Goal: Transaction & Acquisition: Register for event/course

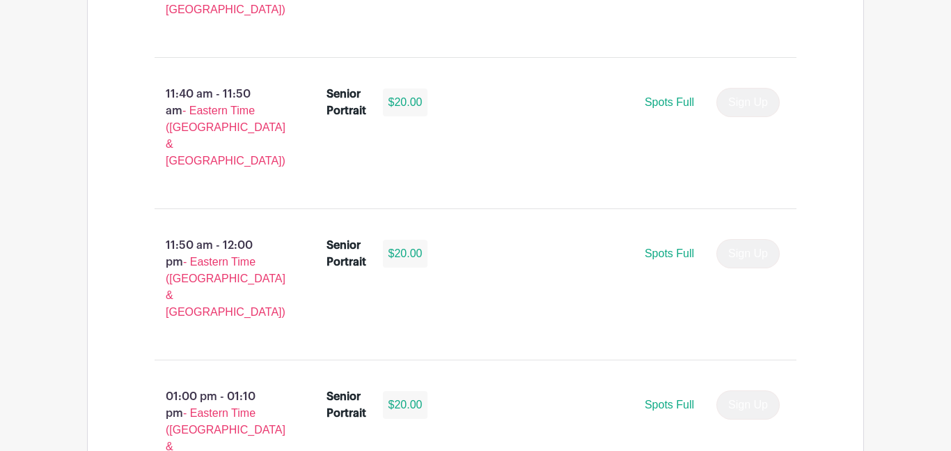
scroll to position [3437, 0]
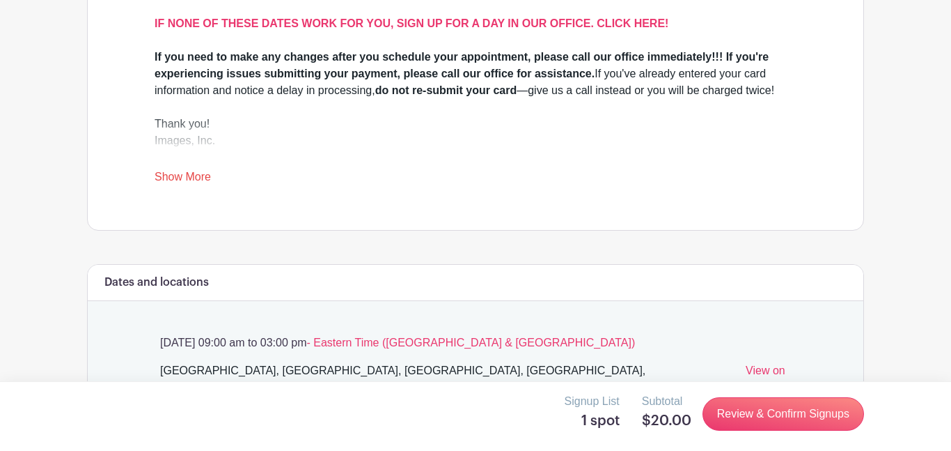
scroll to position [561, 0]
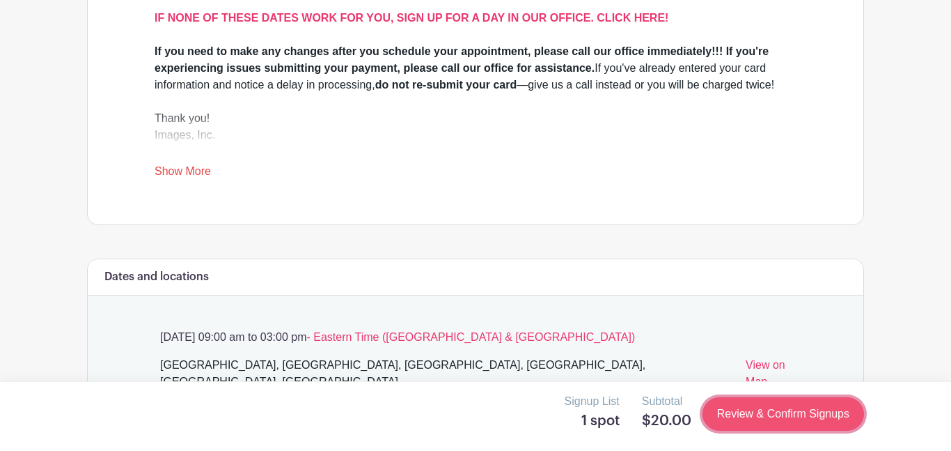
click at [822, 420] on link "Review & Confirm Signups" at bounding box center [784, 413] width 162 height 33
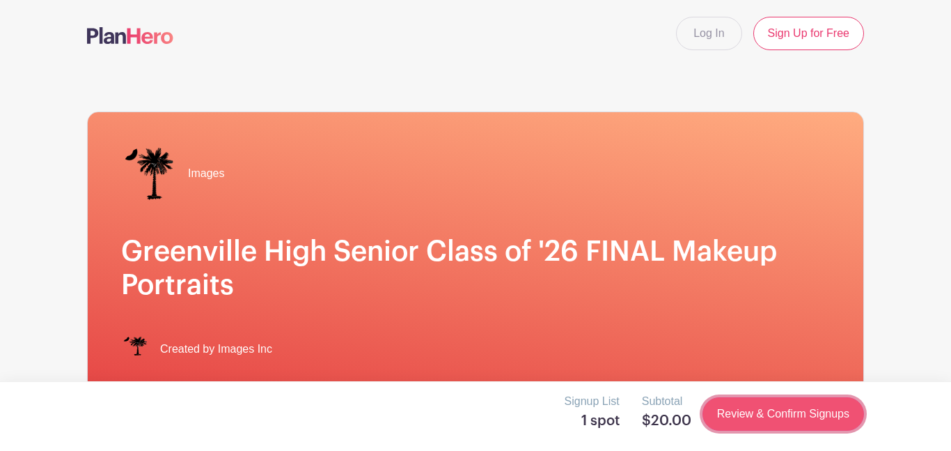
click at [822, 420] on link "Review & Confirm Signups" at bounding box center [784, 413] width 162 height 33
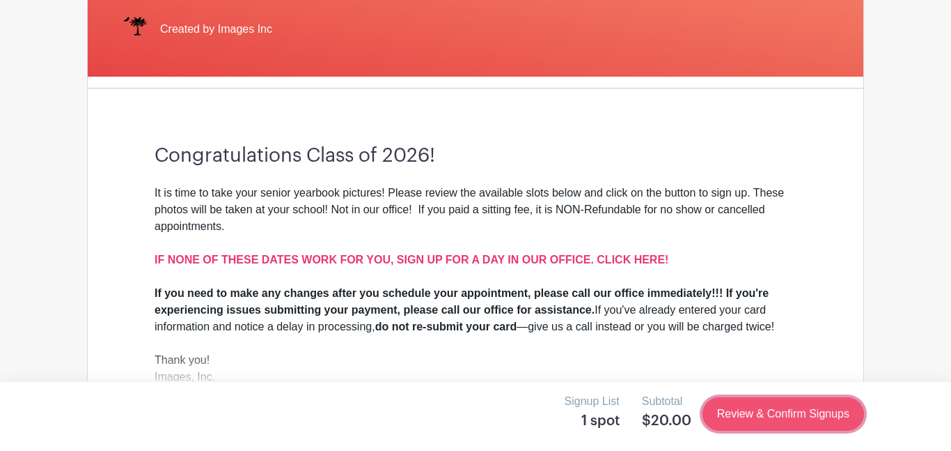
click at [762, 422] on link "Review & Confirm Signups" at bounding box center [784, 413] width 162 height 33
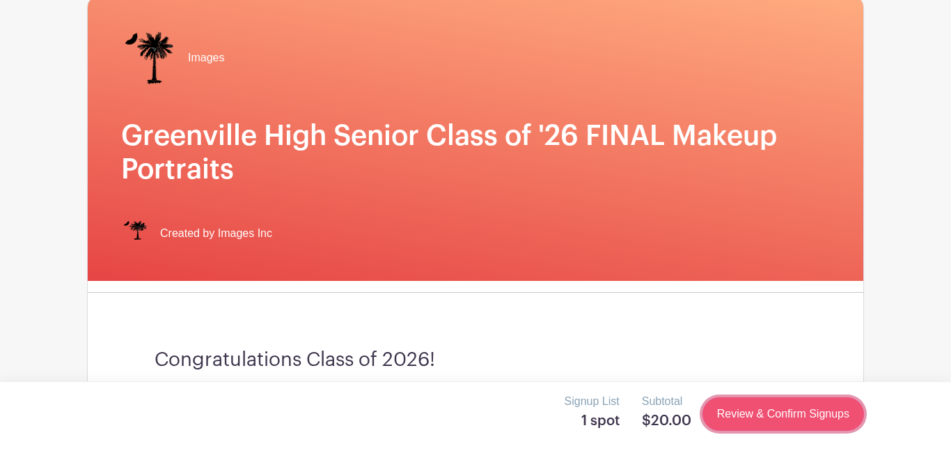
click at [762, 422] on link "Review & Confirm Signups" at bounding box center [784, 413] width 162 height 33
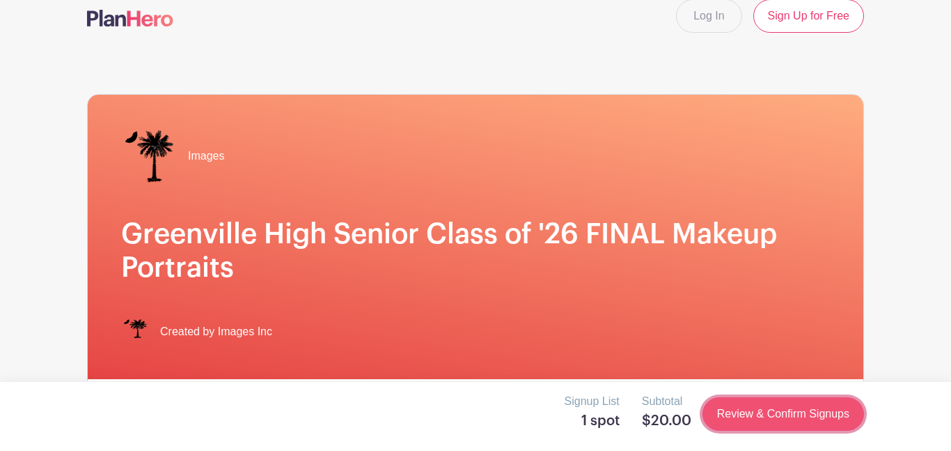
scroll to position [1, 0]
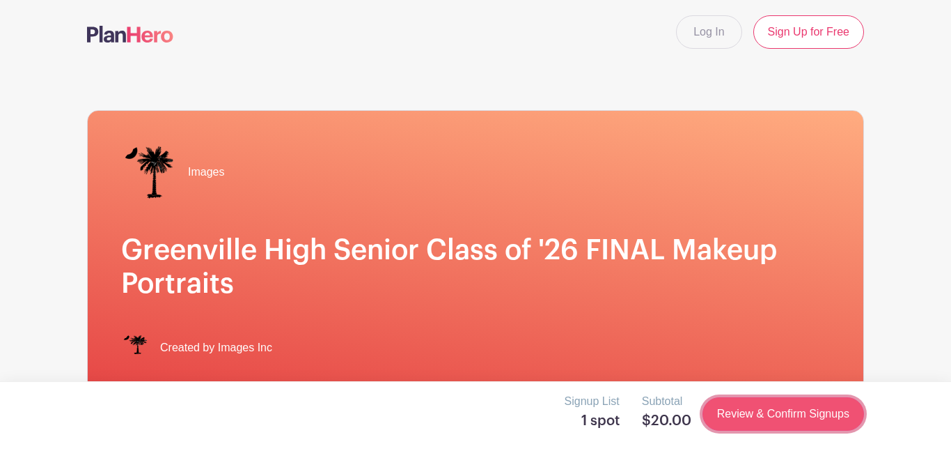
click at [762, 422] on link "Review & Confirm Signups" at bounding box center [784, 413] width 162 height 33
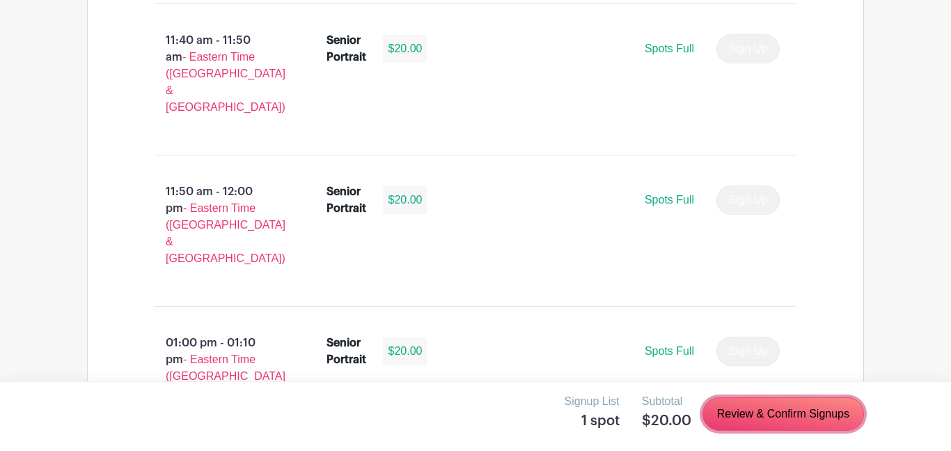
scroll to position [3501, 0]
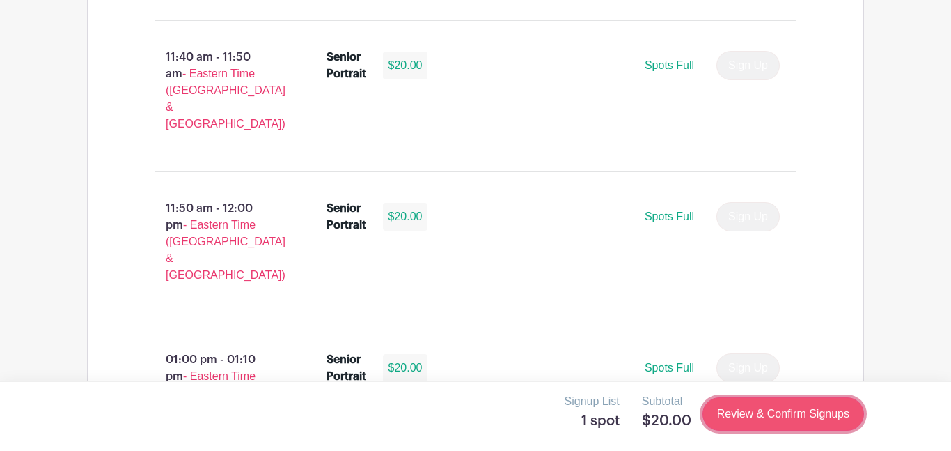
click at [772, 400] on link "Review & Confirm Signups" at bounding box center [784, 413] width 162 height 33
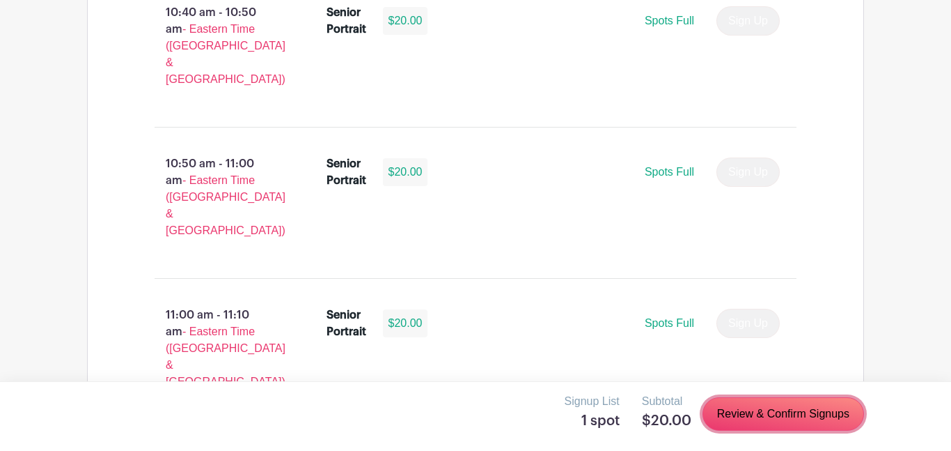
scroll to position [2618, 0]
